Goal: Navigation & Orientation: Find specific page/section

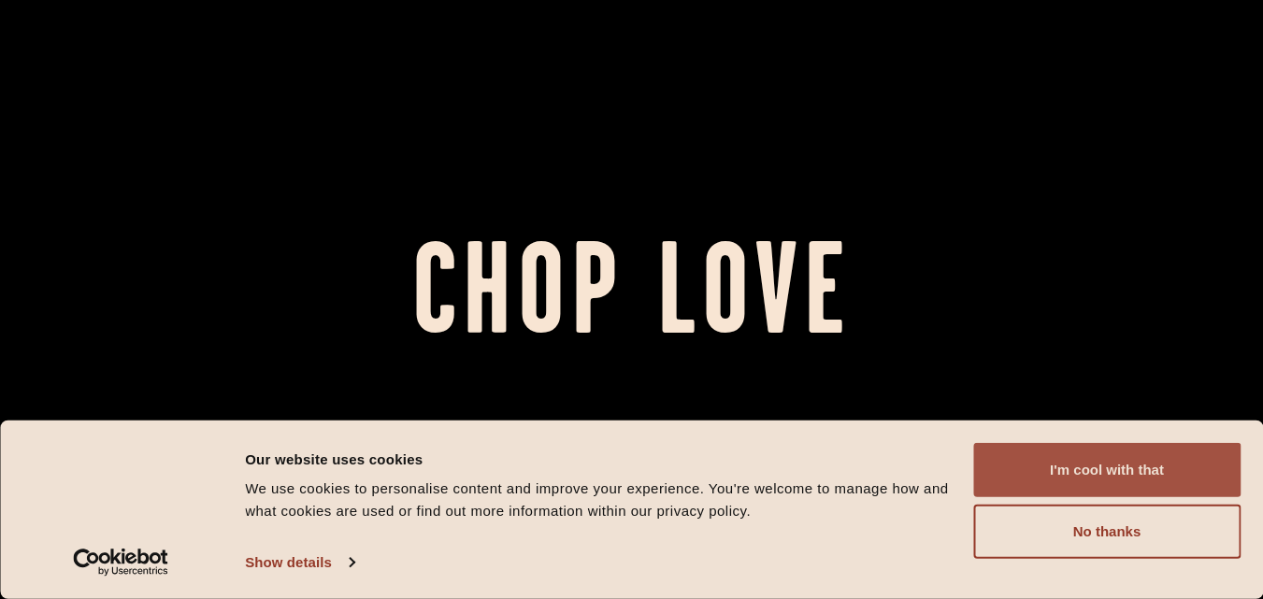
click at [1081, 469] on button "I'm cool with that" at bounding box center [1106, 470] width 267 height 54
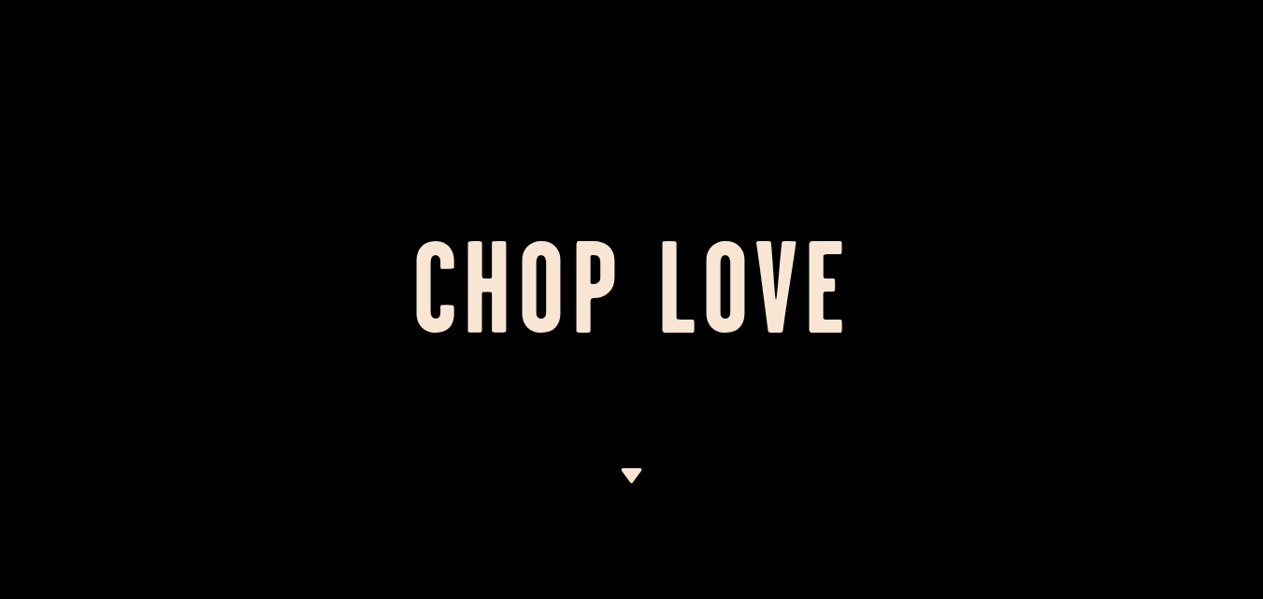
click at [629, 470] on img at bounding box center [631, 475] width 23 height 15
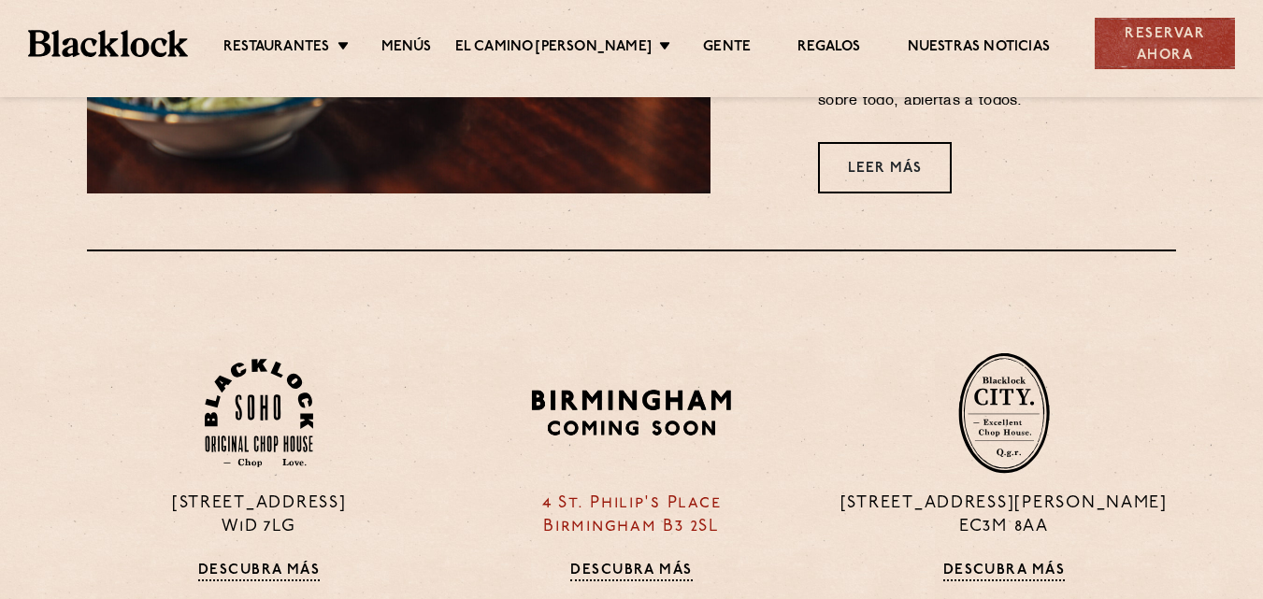
scroll to position [1139, 0]
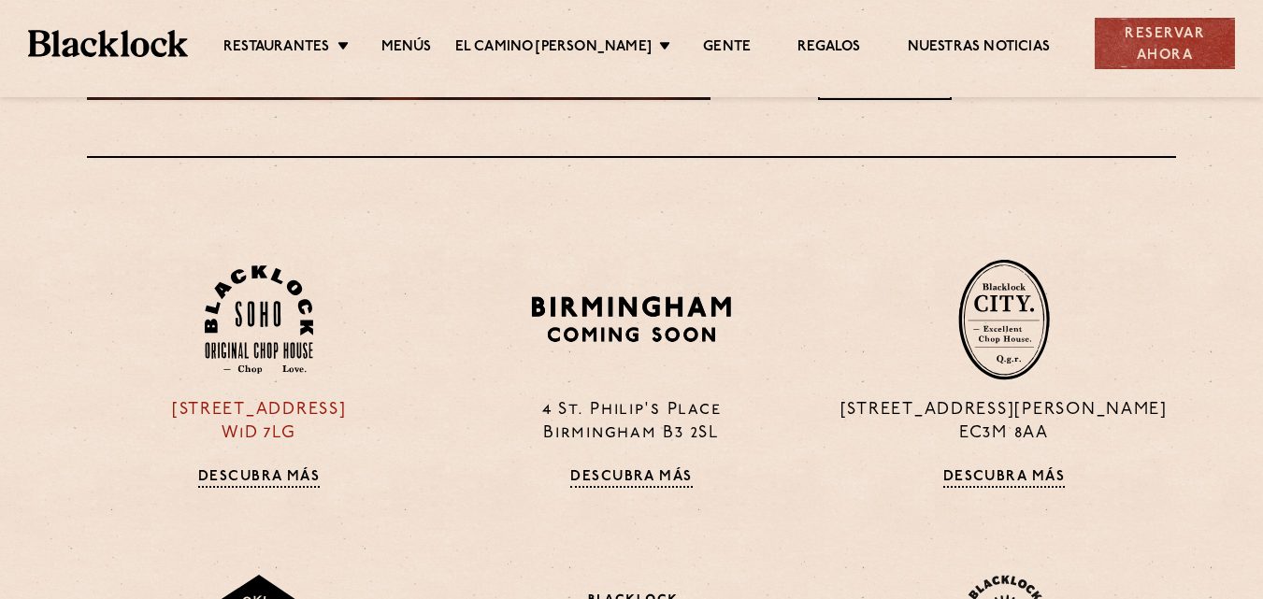
click at [292, 476] on font "Descubra más" at bounding box center [259, 477] width 122 height 14
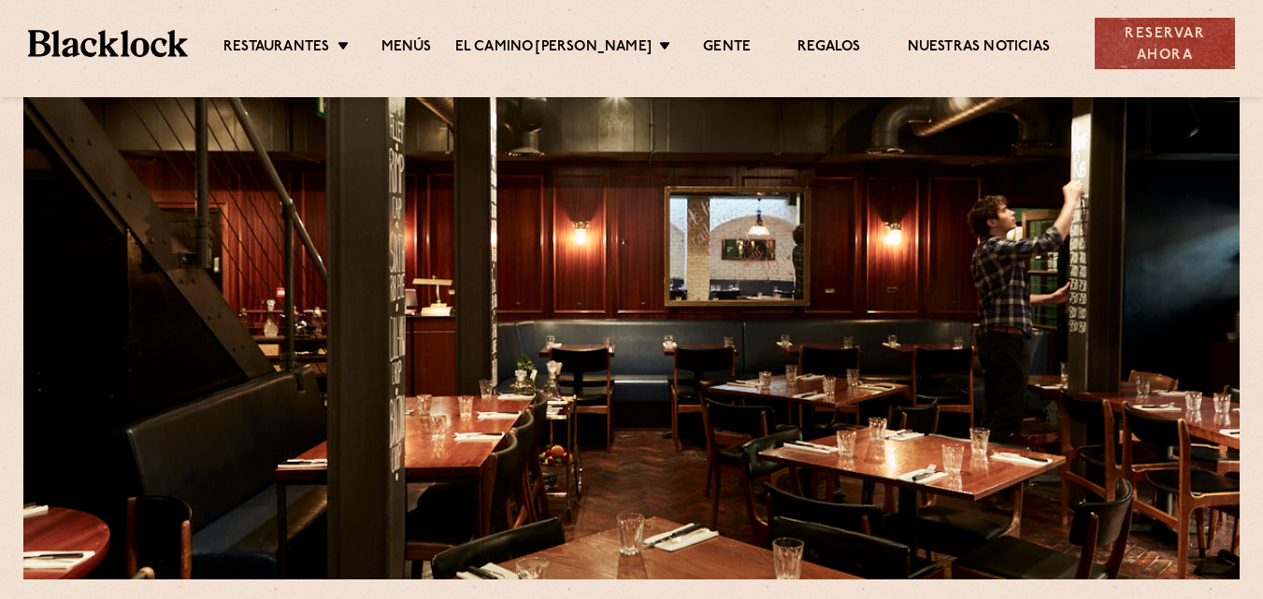
scroll to position [187, 0]
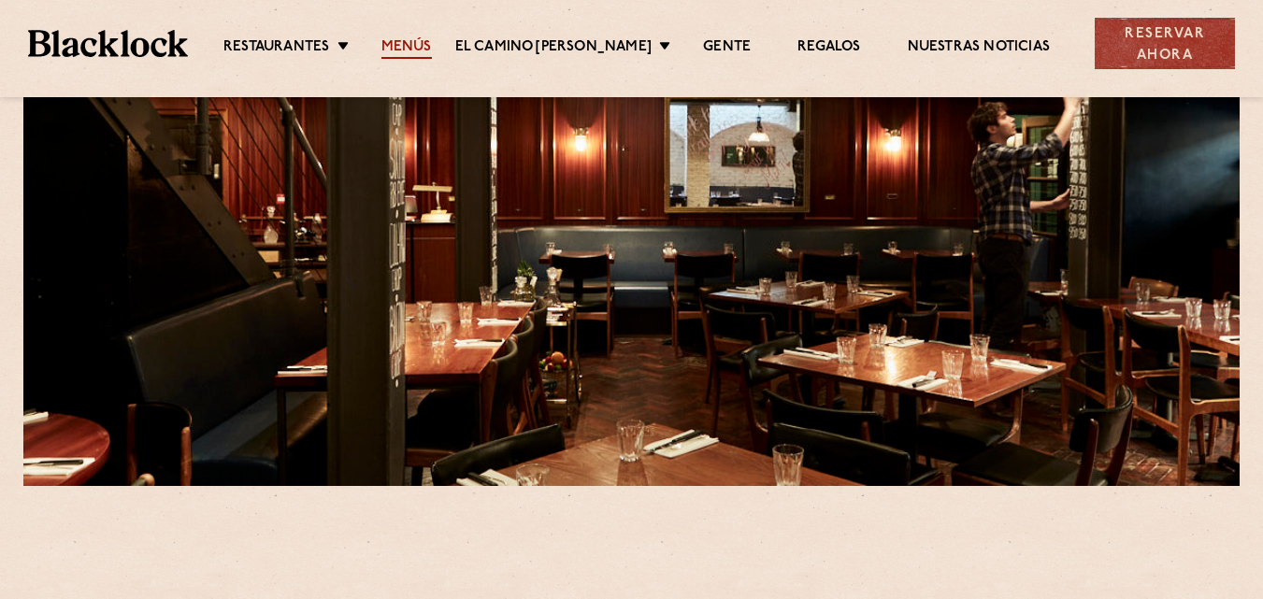
click at [430, 51] on font "Menús" at bounding box center [406, 47] width 50 height 14
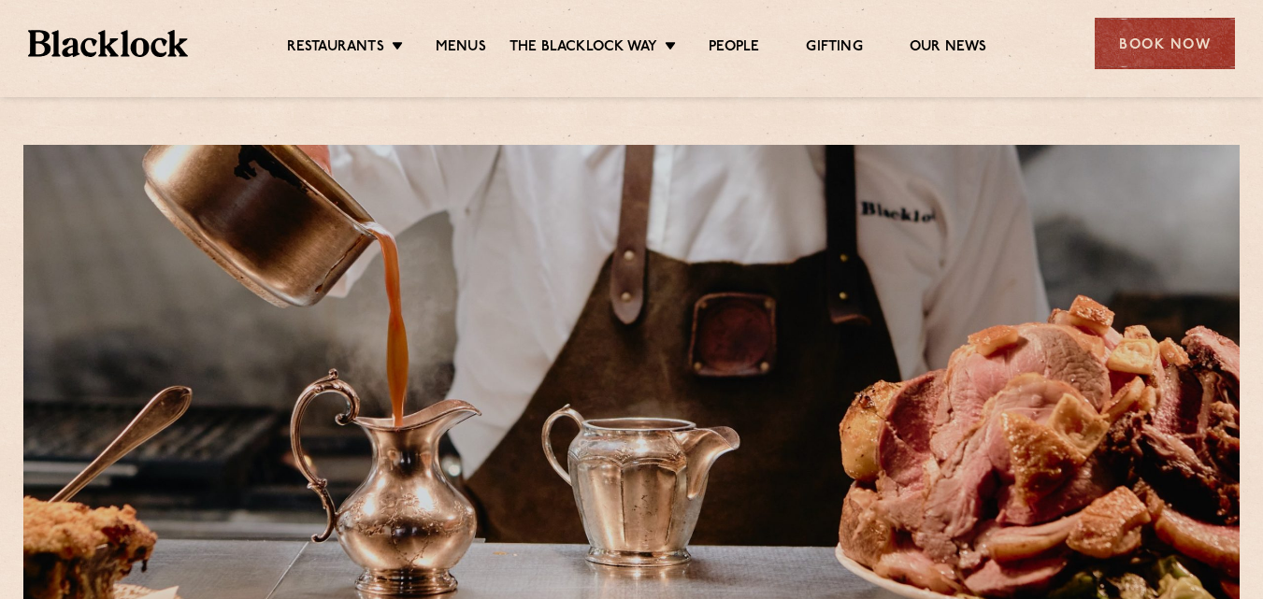
click at [735, 95] on div at bounding box center [631, 90] width 1263 height 14
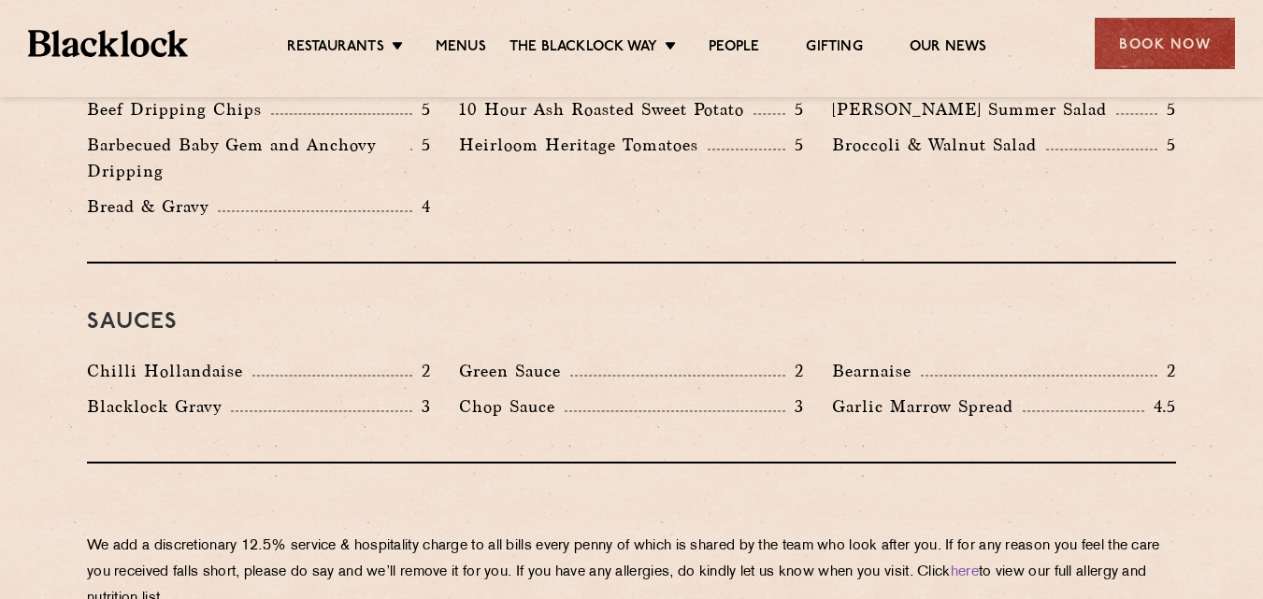
scroll to position [3084, 0]
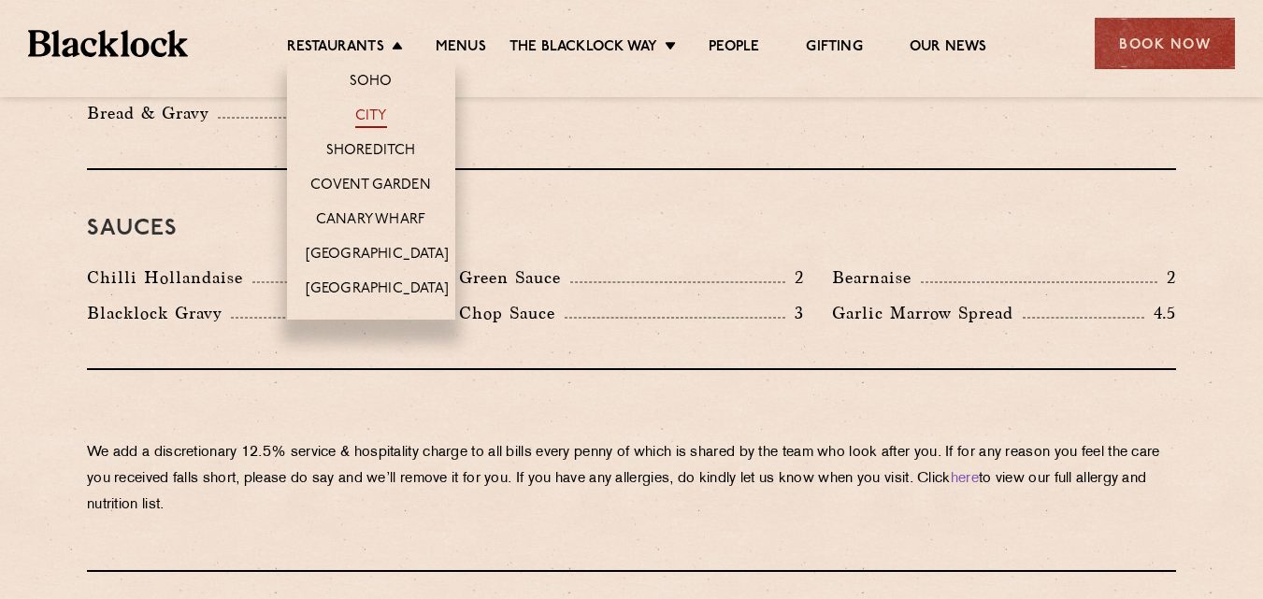
click at [375, 112] on link "City" at bounding box center [371, 117] width 32 height 21
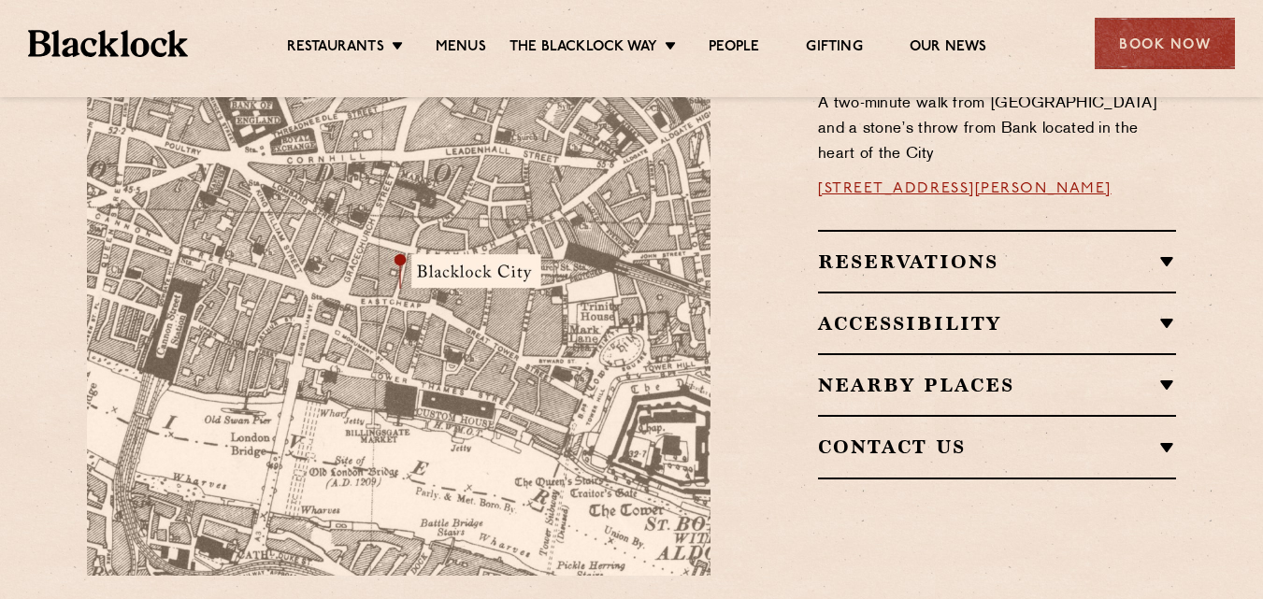
scroll to position [1676, 0]
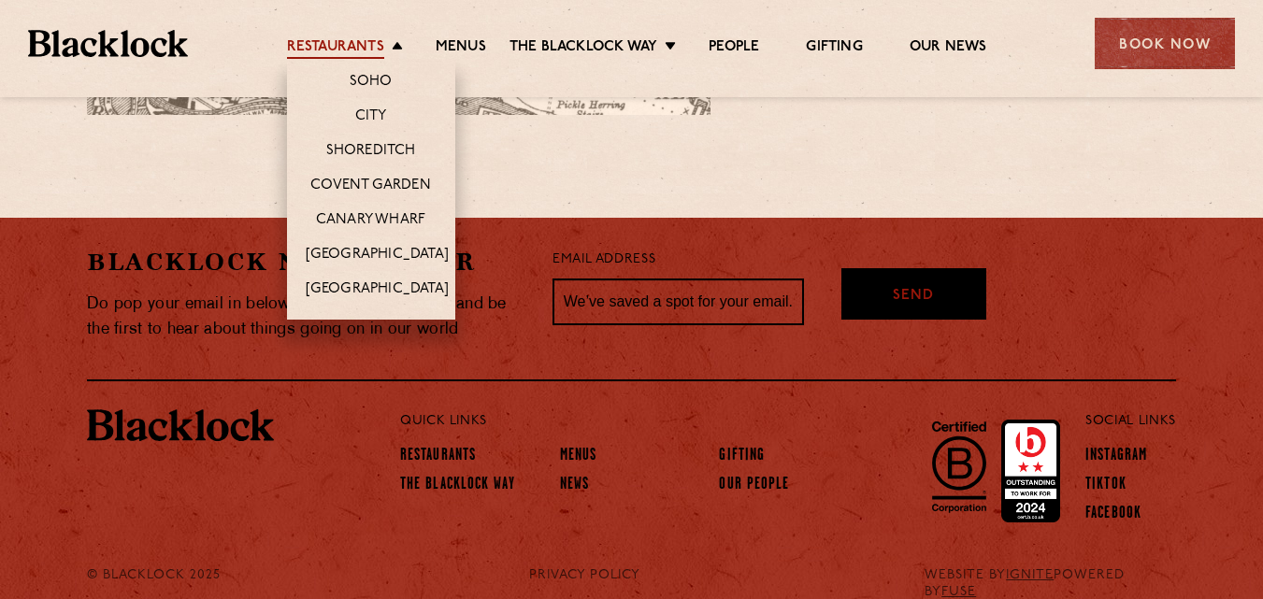
click at [379, 50] on link "Restaurants" at bounding box center [335, 48] width 97 height 21
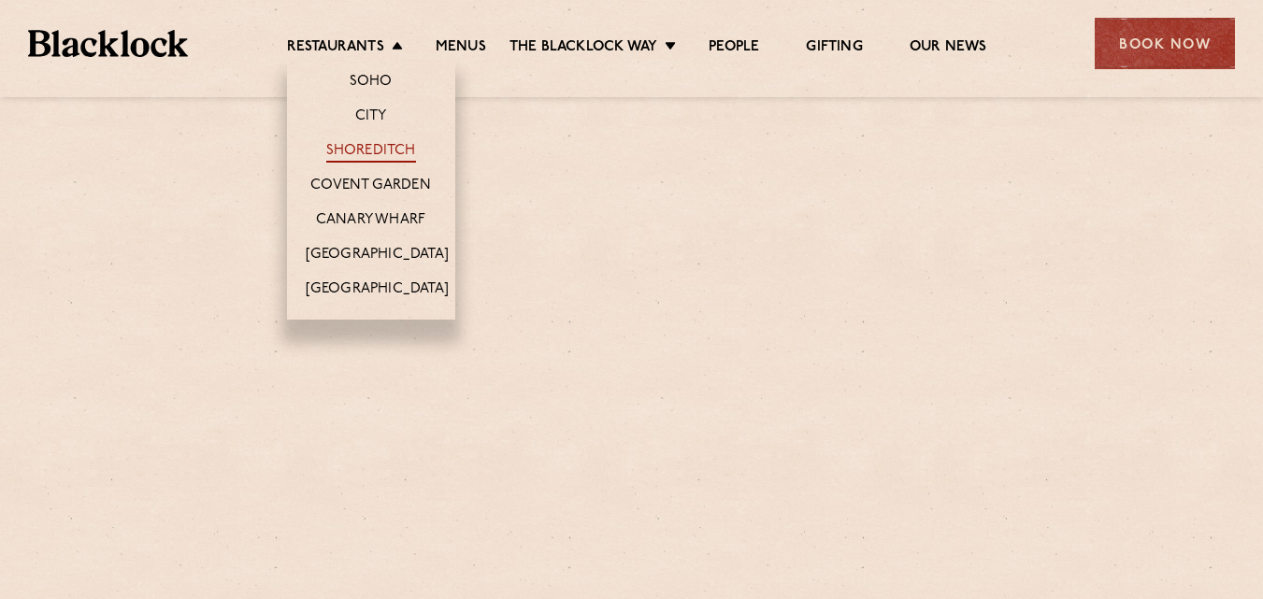
click at [378, 149] on link "Shoreditch" at bounding box center [371, 152] width 90 height 21
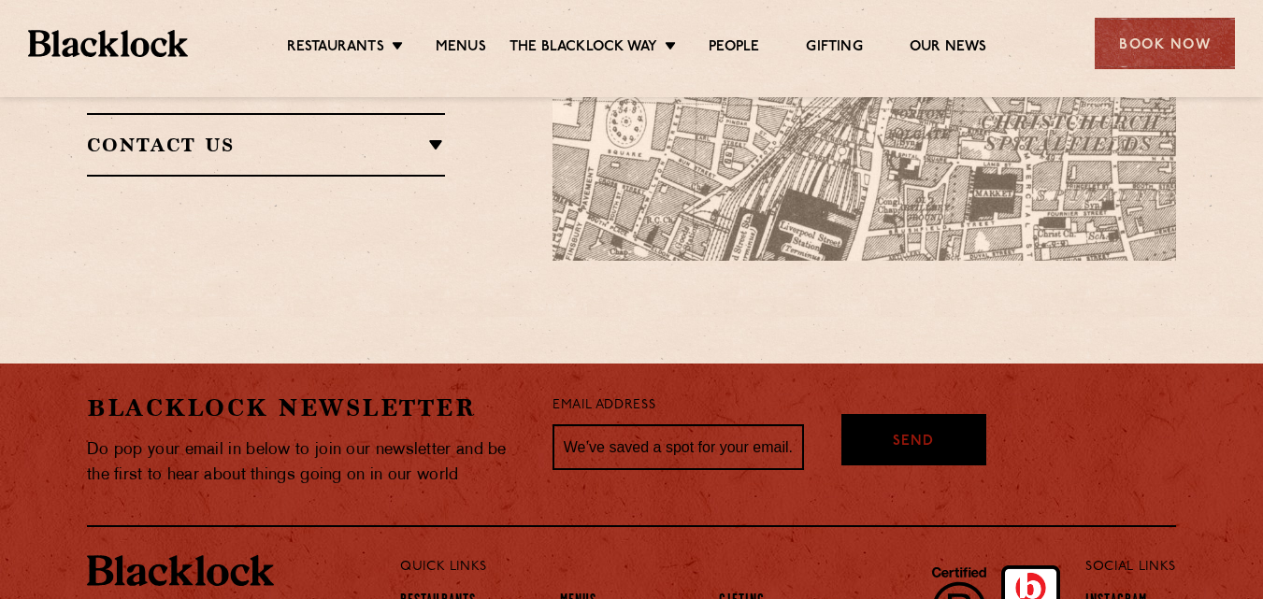
scroll to position [1666, 0]
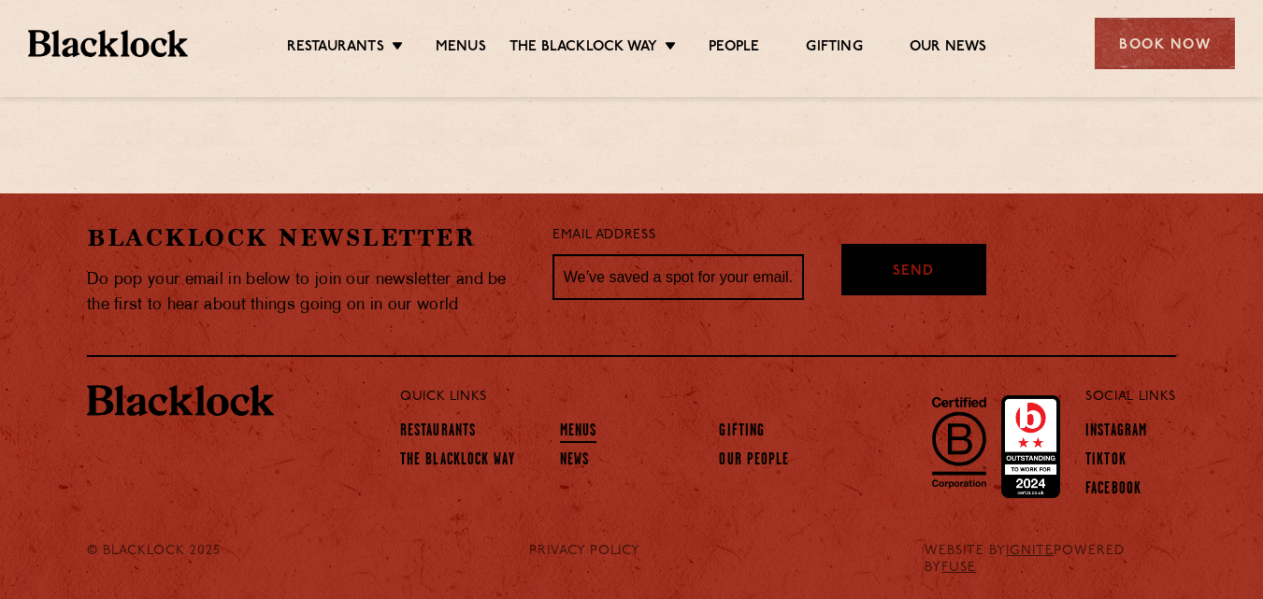
click at [572, 426] on link "Menus" at bounding box center [578, 432] width 37 height 21
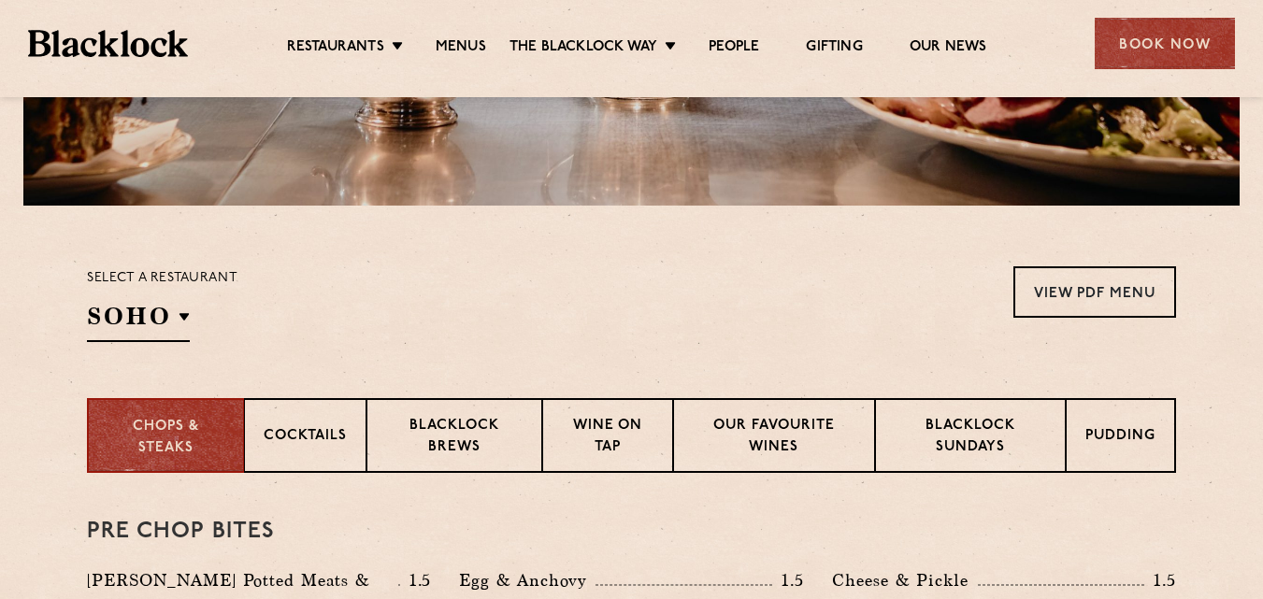
scroll to position [654, 0]
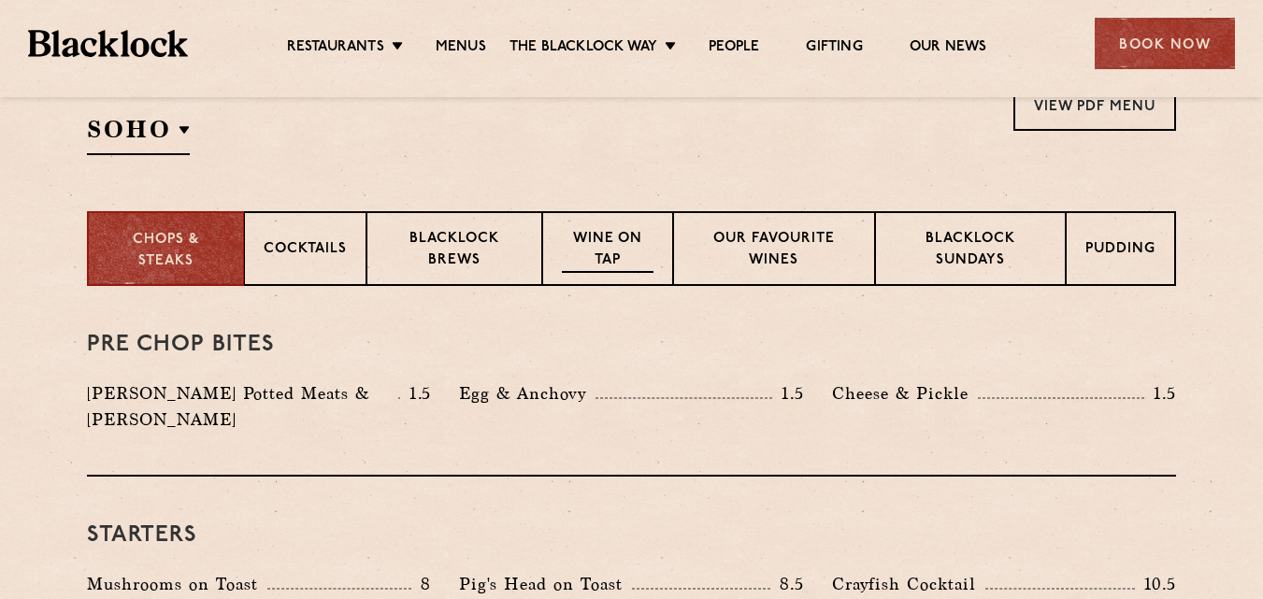
click at [632, 258] on p "Wine on Tap" at bounding box center [608, 251] width 92 height 44
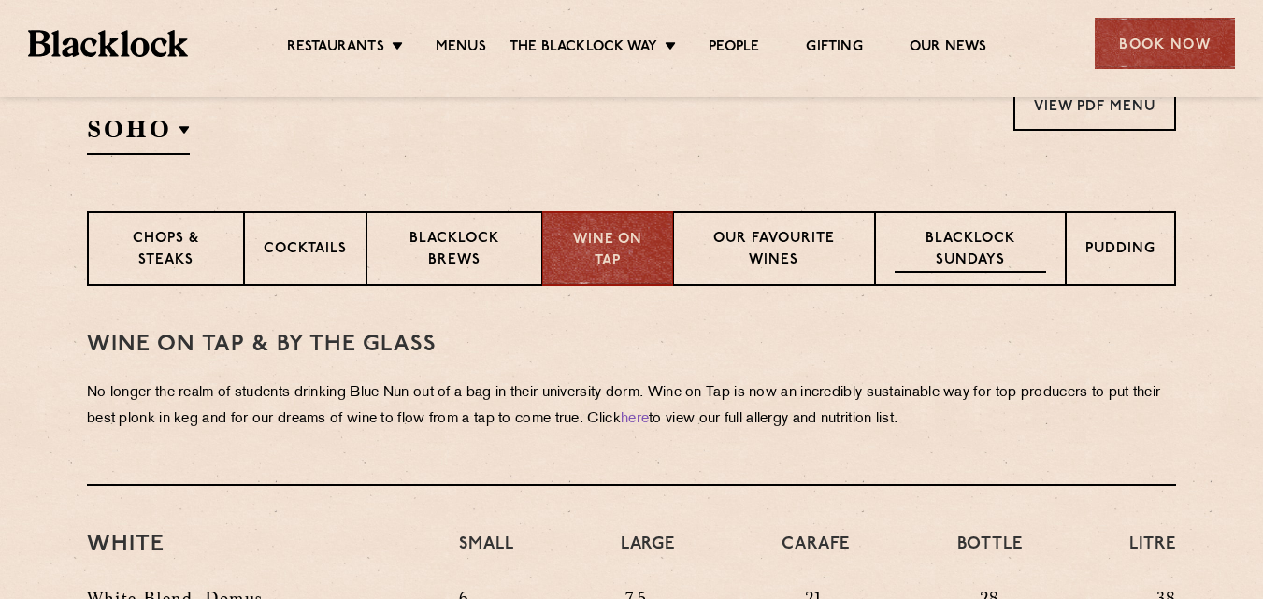
click at [954, 251] on p "Blacklock Sundays" at bounding box center [969, 251] width 151 height 44
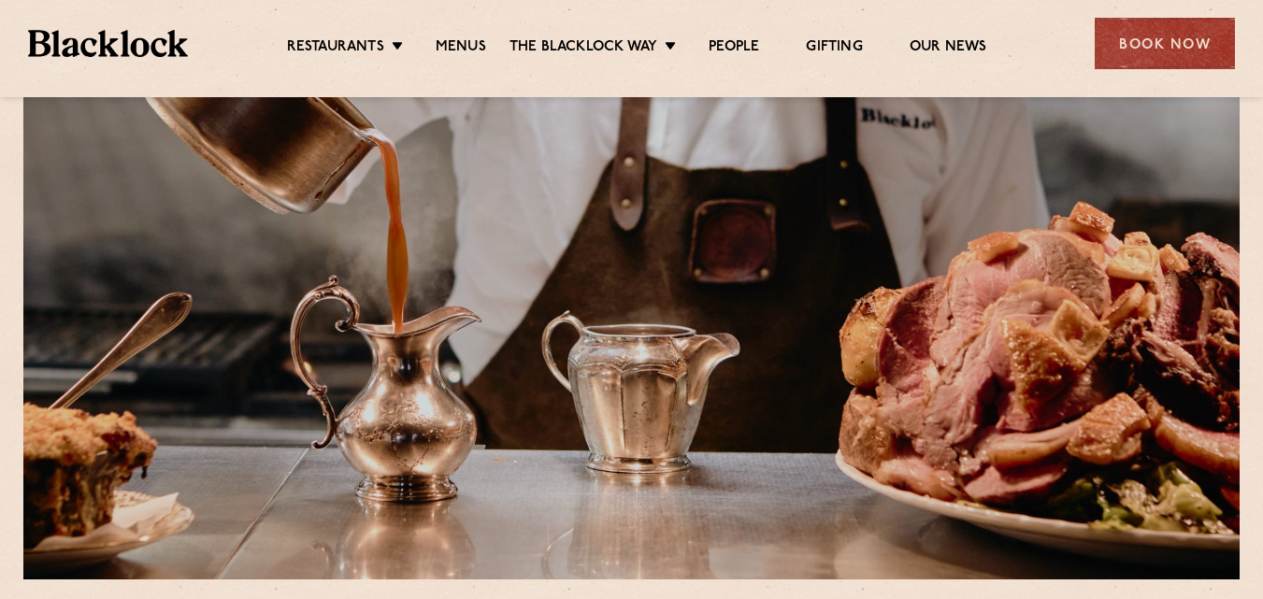
scroll to position [0, 0]
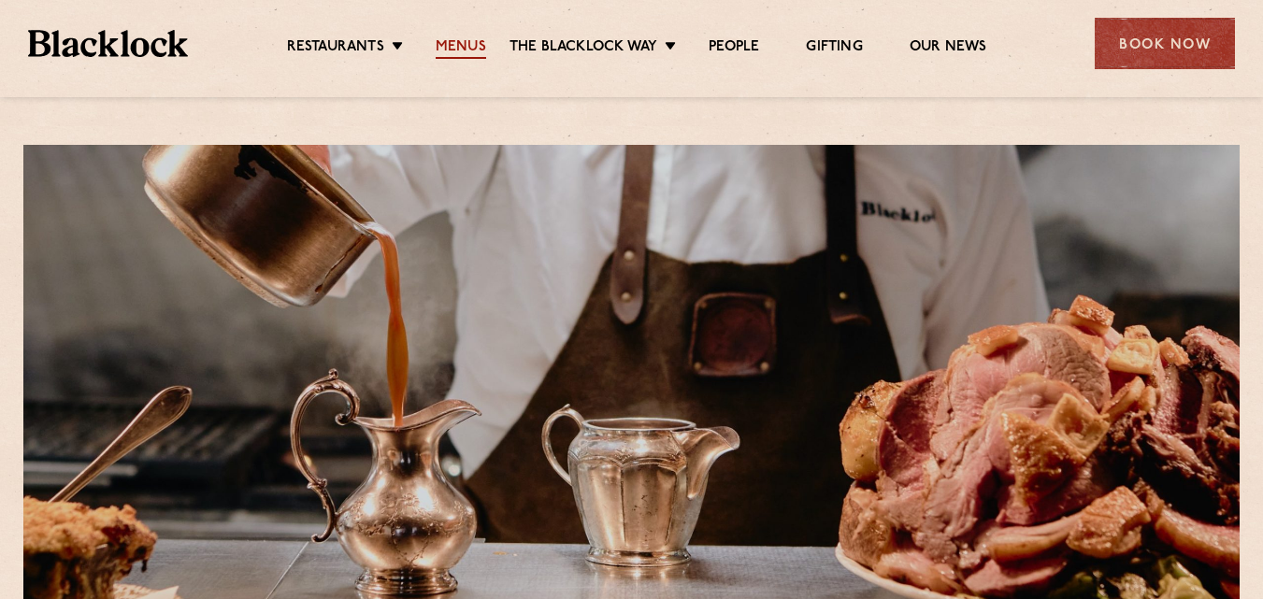
click at [444, 48] on link "Menus" at bounding box center [461, 48] width 50 height 21
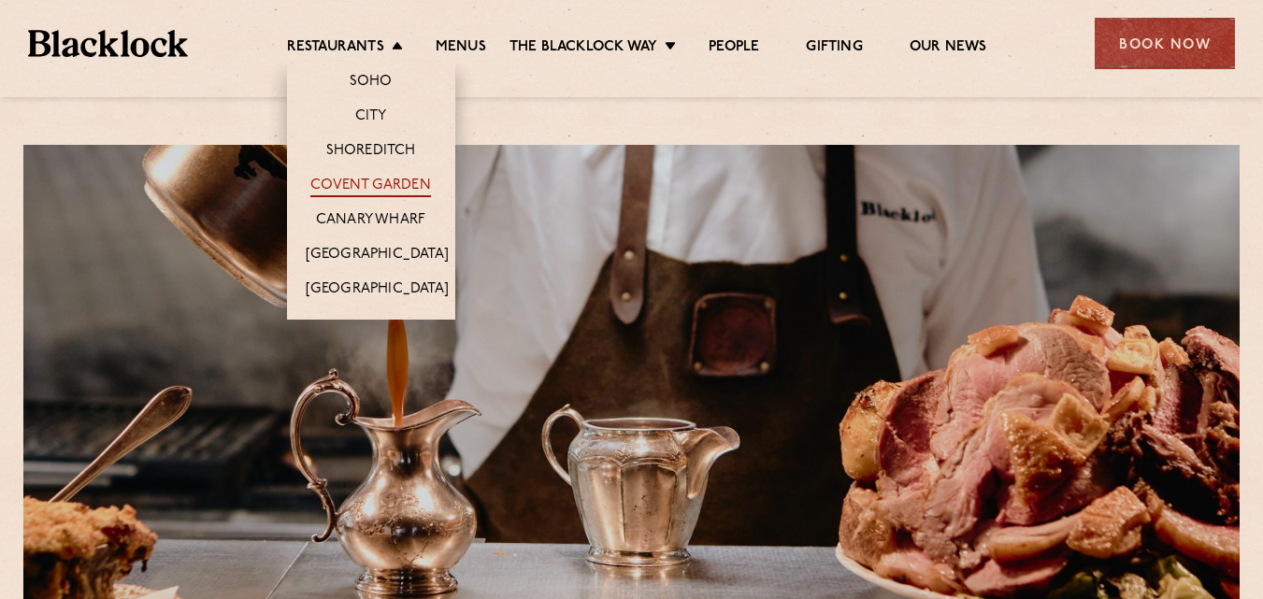
click at [382, 186] on link "Covent Garden" at bounding box center [370, 187] width 121 height 21
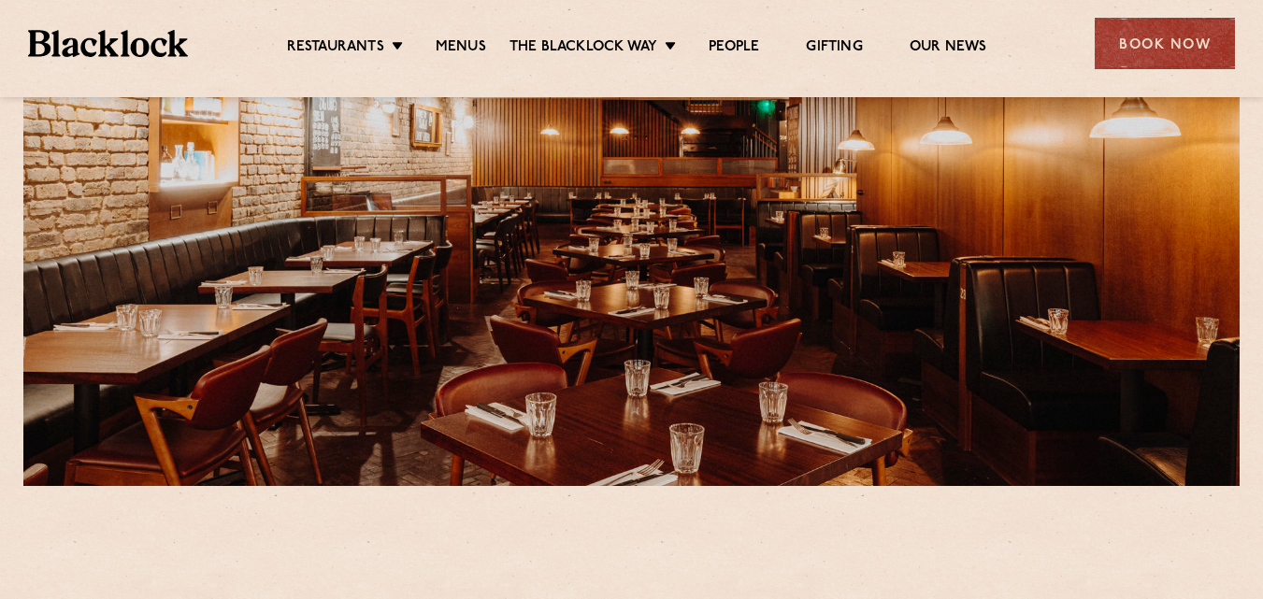
scroll to position [93, 0]
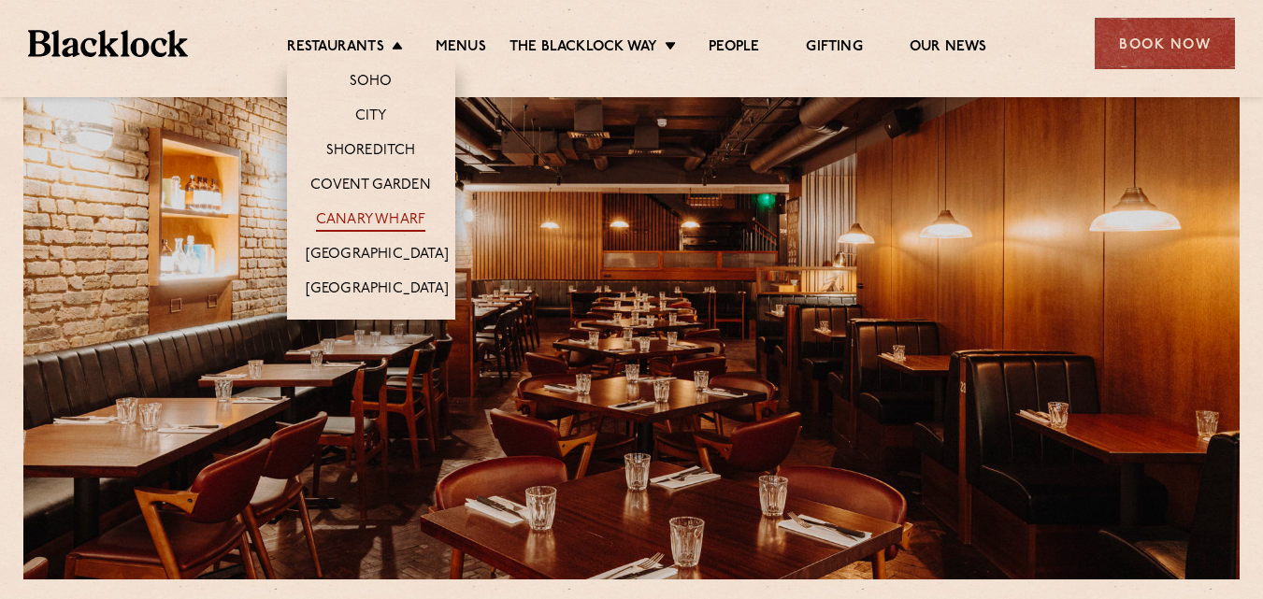
click at [389, 218] on link "Canary Wharf" at bounding box center [370, 221] width 109 height 21
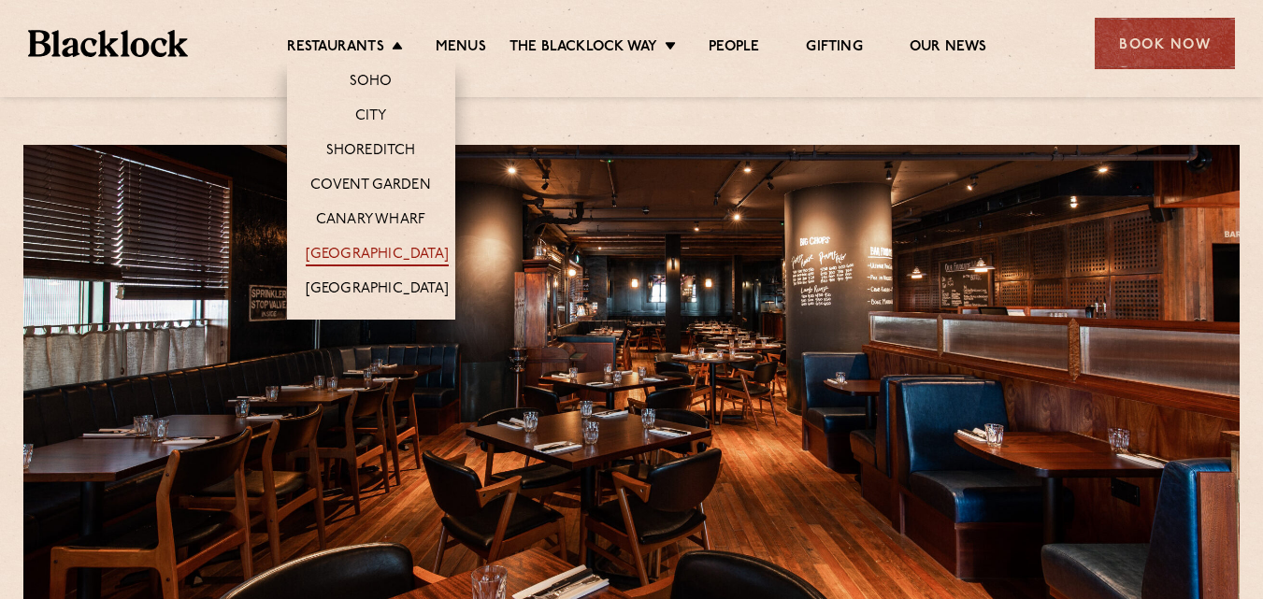
click at [379, 254] on link "[GEOGRAPHIC_DATA]" at bounding box center [377, 256] width 143 height 21
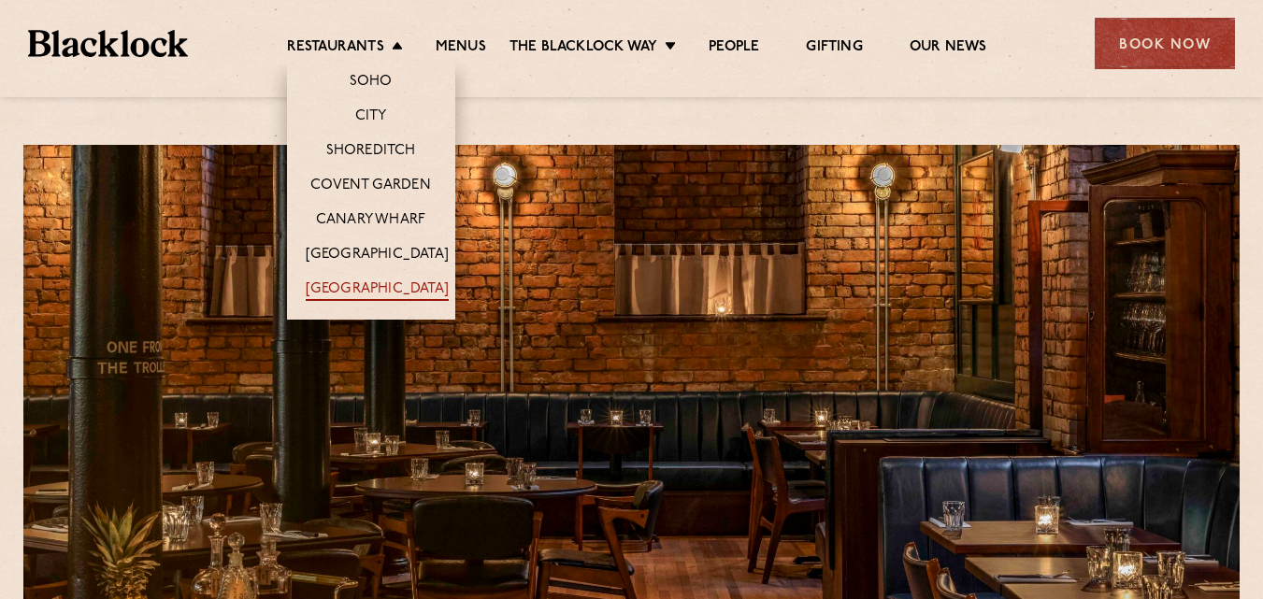
click at [388, 287] on link "[GEOGRAPHIC_DATA]" at bounding box center [377, 290] width 143 height 21
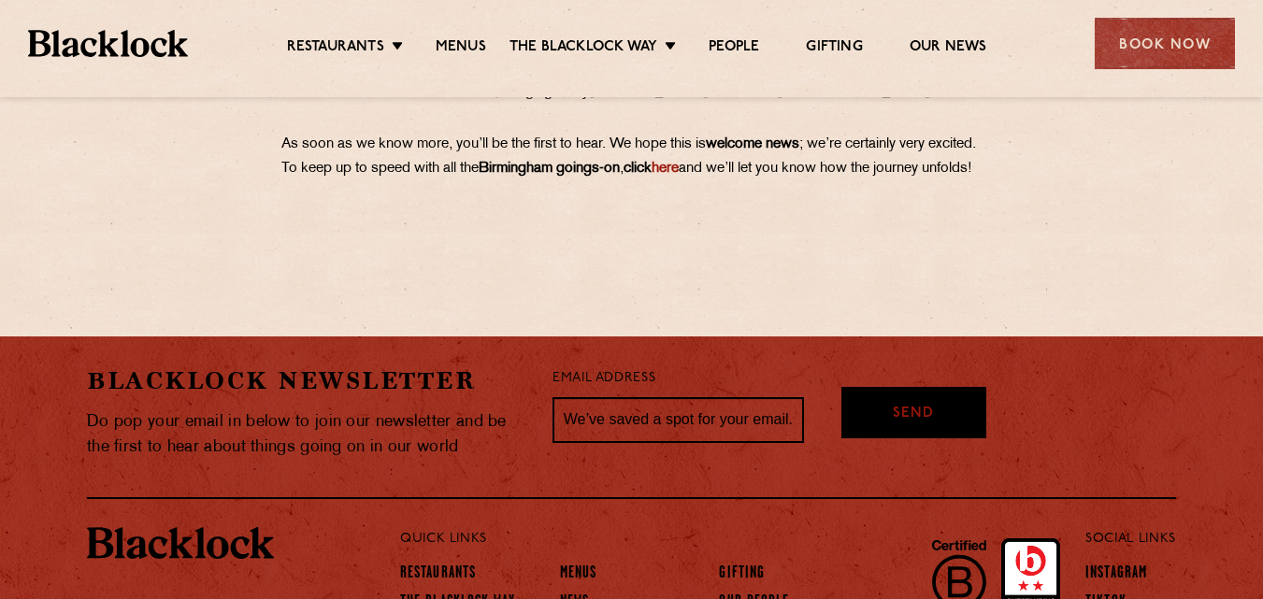
scroll to position [1381, 0]
